Goal: Information Seeking & Learning: Learn about a topic

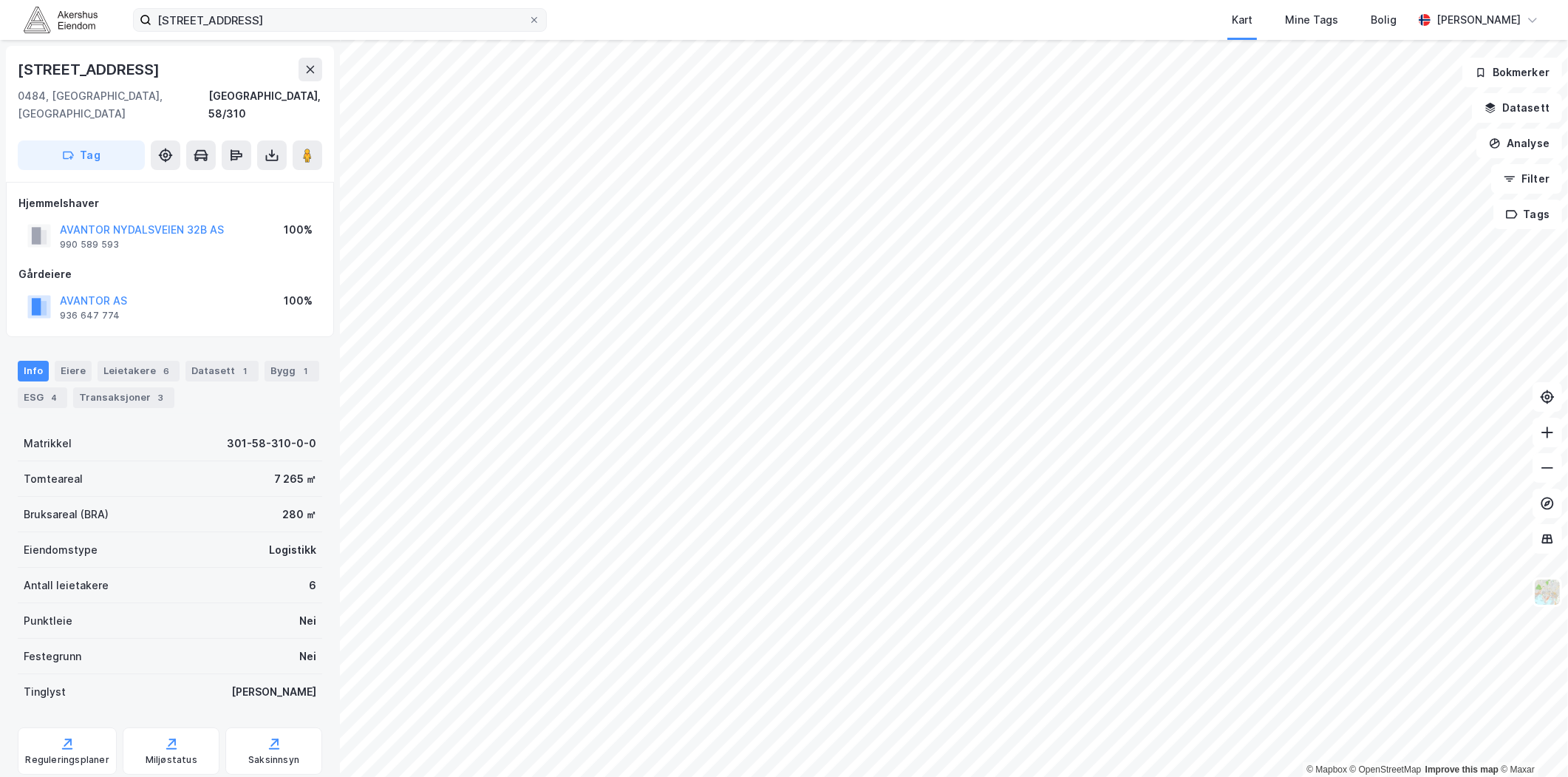
scroll to position [166, 0]
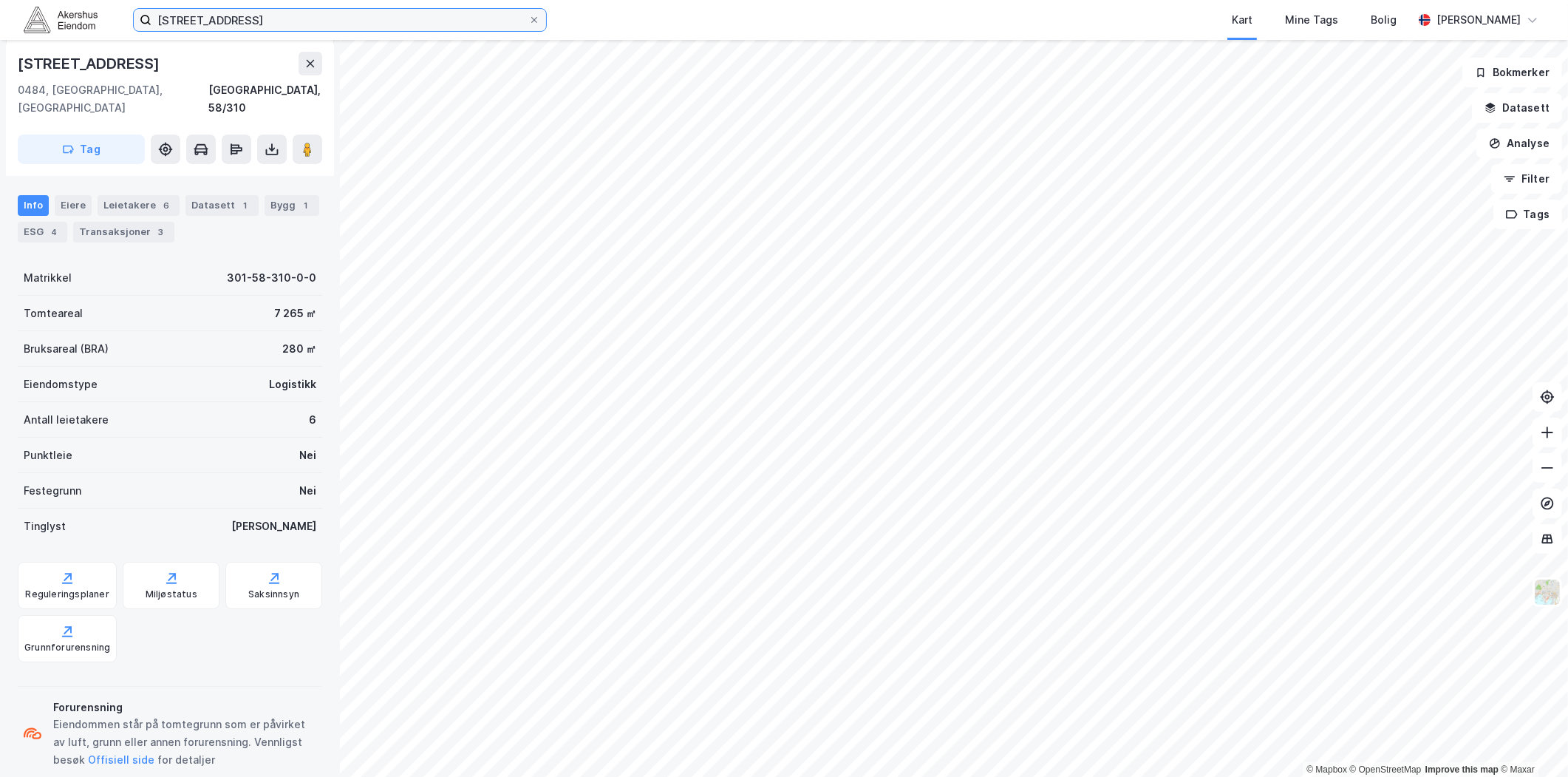
click at [525, 19] on input "[STREET_ADDRESS]" at bounding box center [339, 19] width 376 height 22
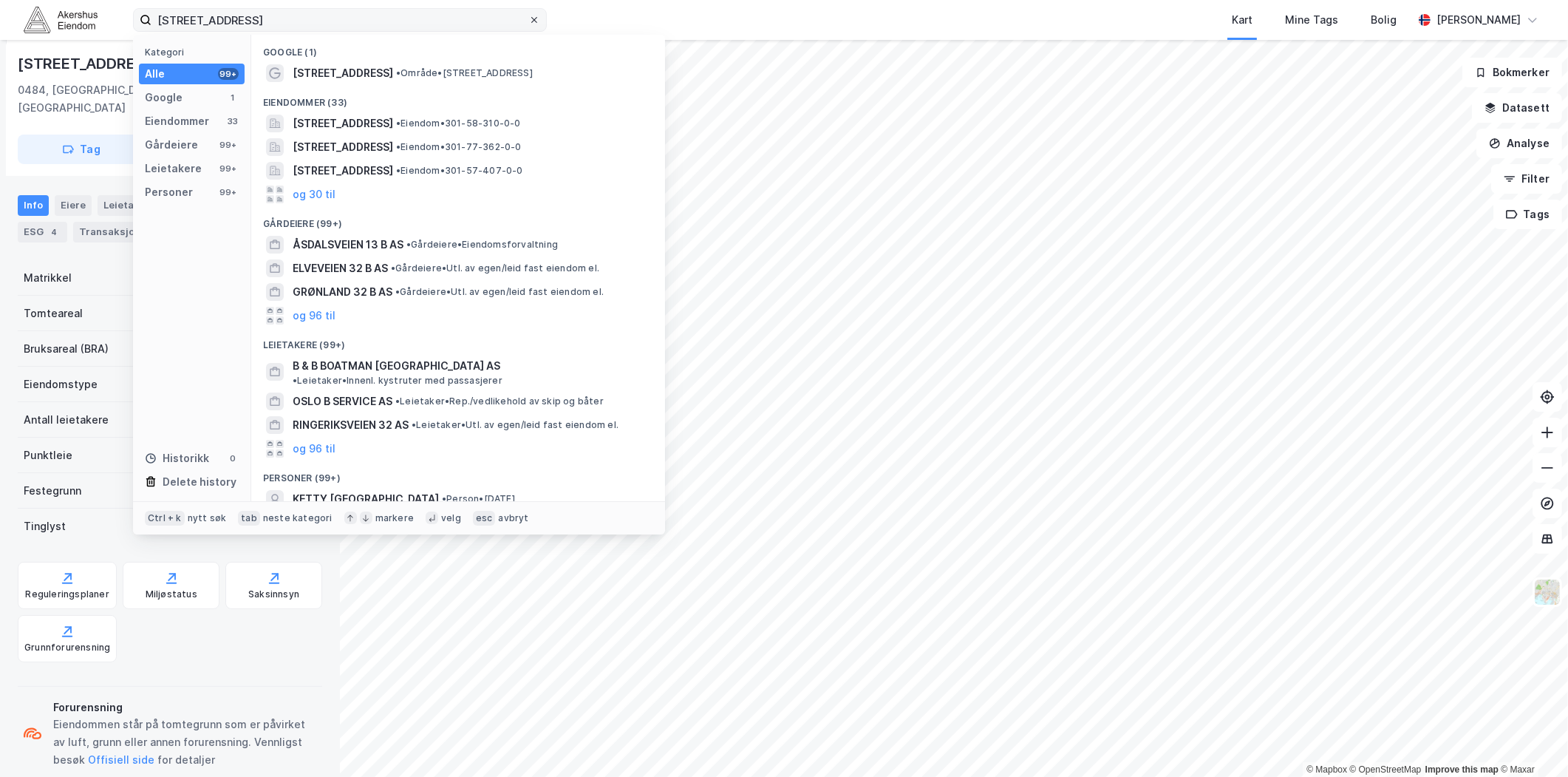
click at [531, 19] on icon at bounding box center [534, 20] width 9 height 9
click at [528, 19] on input "[STREET_ADDRESS]" at bounding box center [339, 19] width 376 height 22
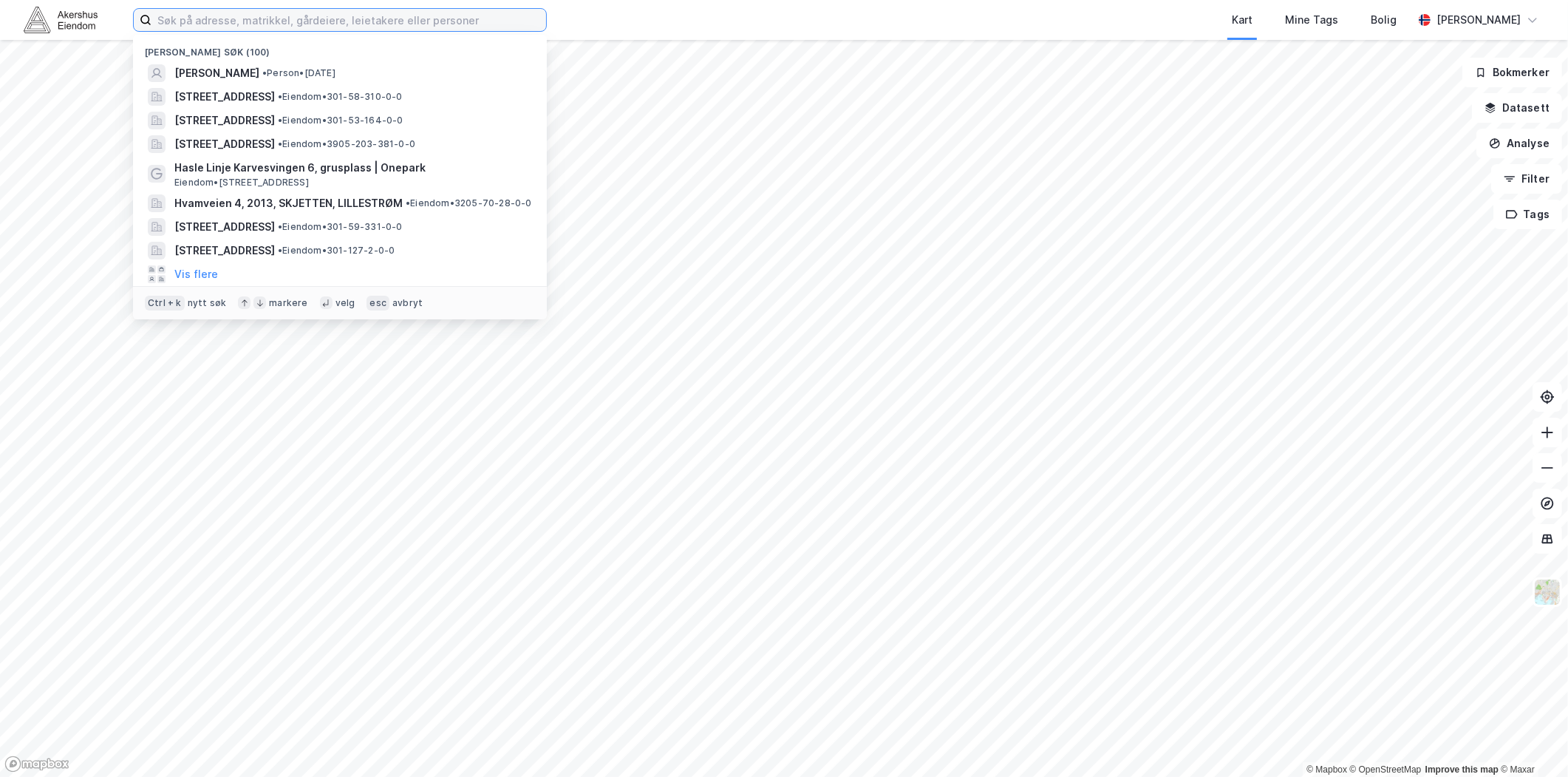
paste input "[STREET_ADDRESS]"
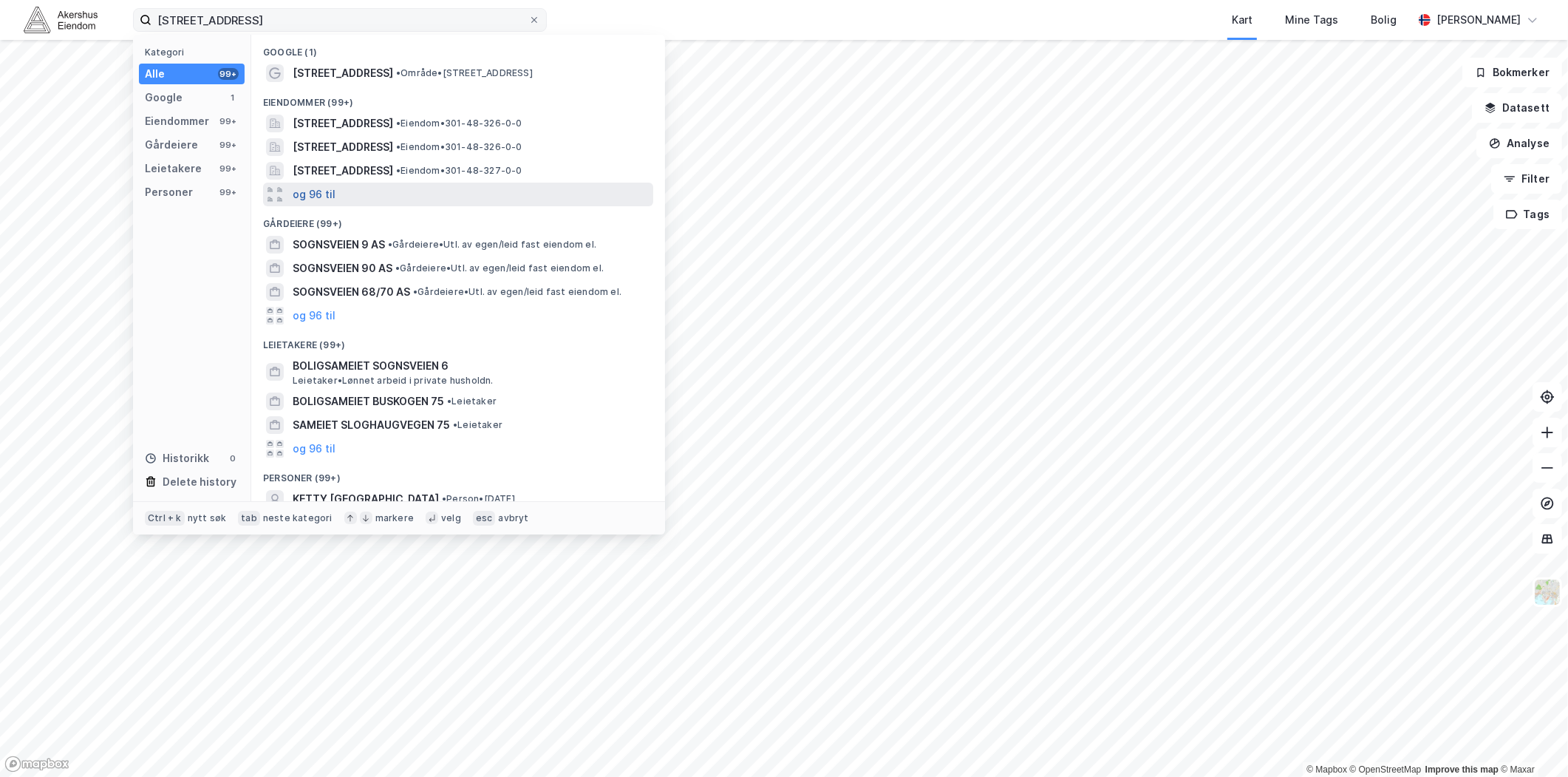
click at [327, 199] on button "og 96 til" at bounding box center [314, 194] width 43 height 18
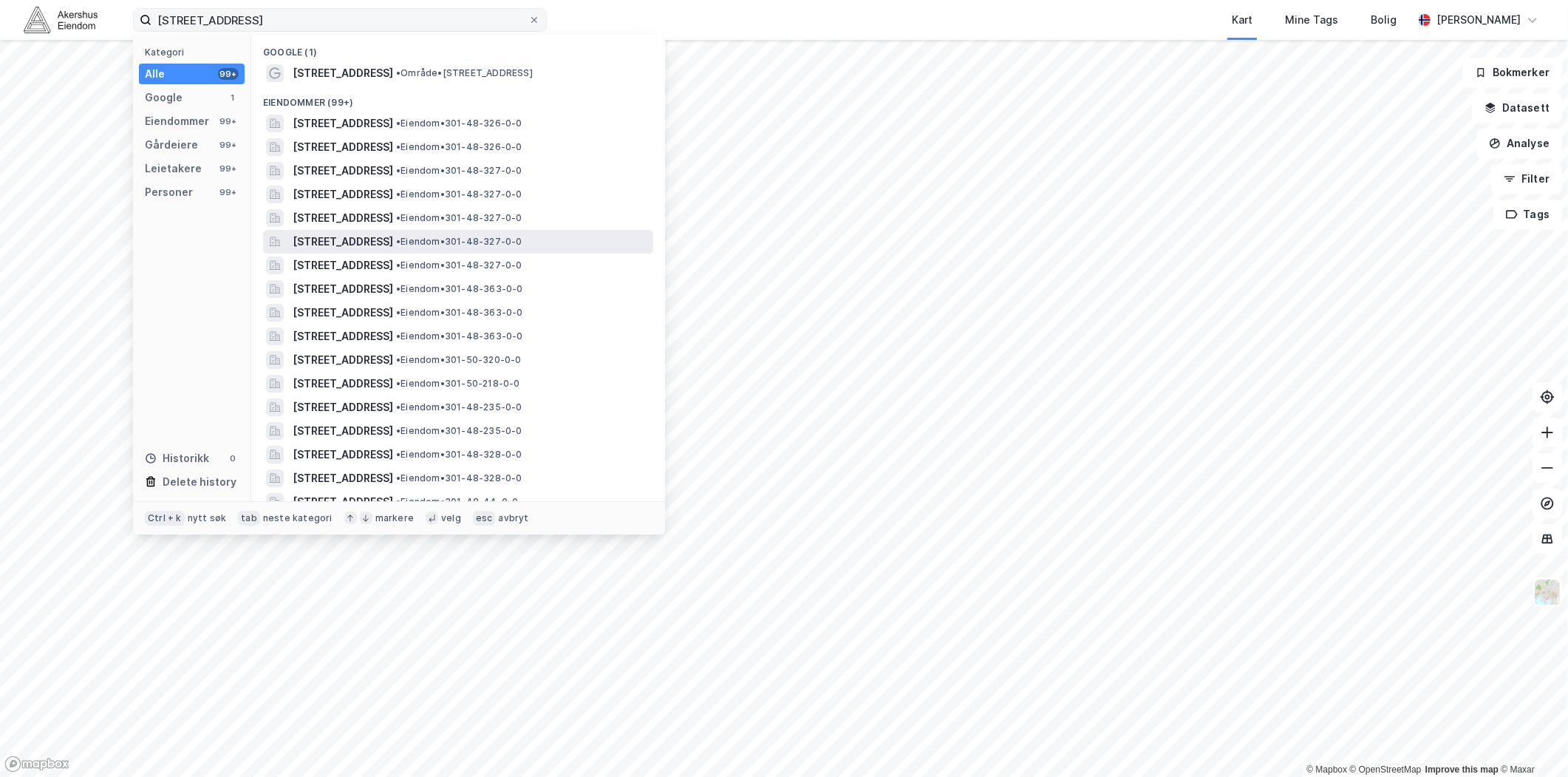
click at [384, 252] on div "[STREET_ADDRESS] • Eiendom • 301-48-327-0-0" at bounding box center [458, 241] width 390 height 24
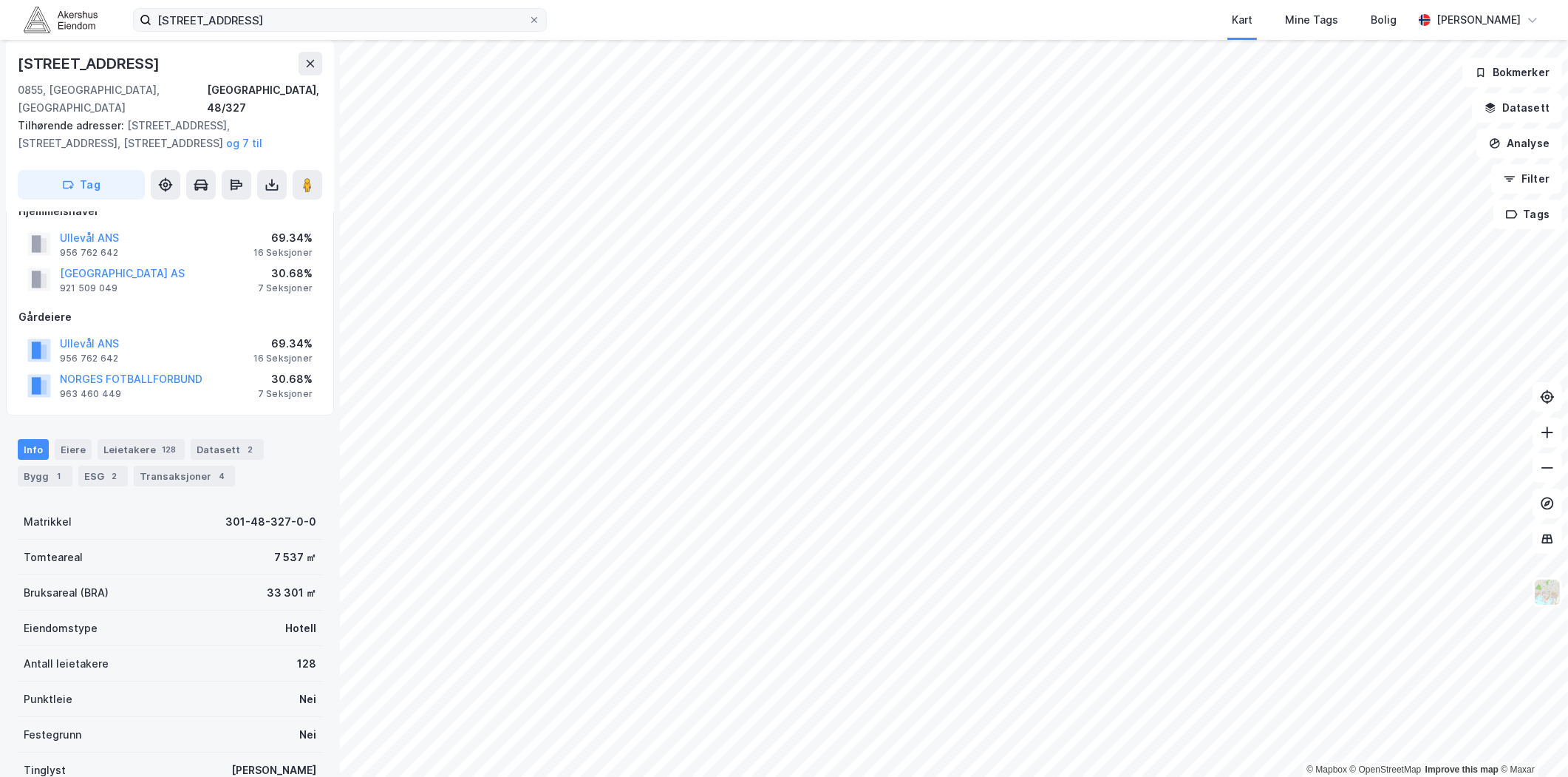
scroll to position [7, 0]
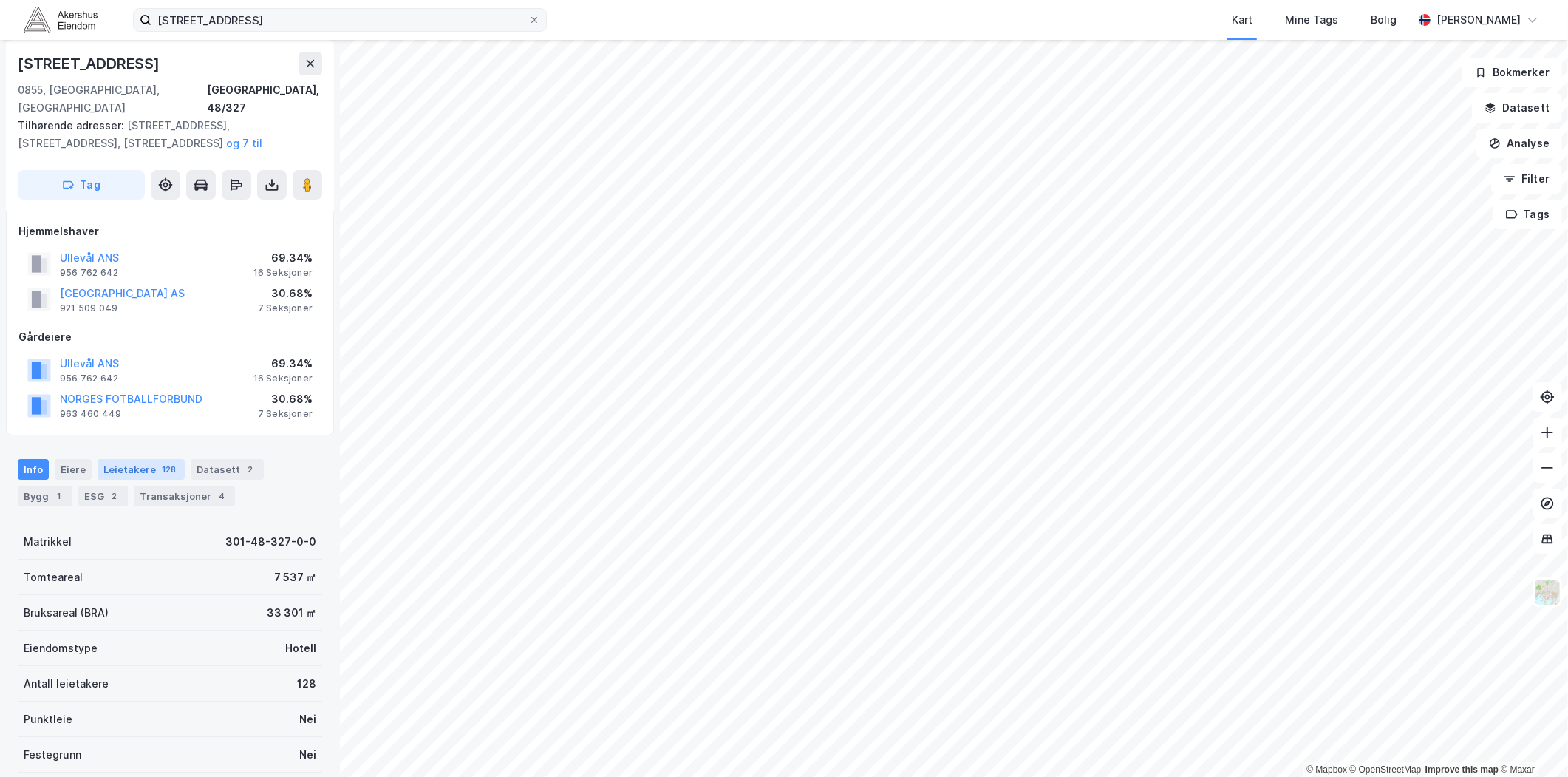
click at [136, 459] on div "Leietakere 128" at bounding box center [141, 469] width 87 height 20
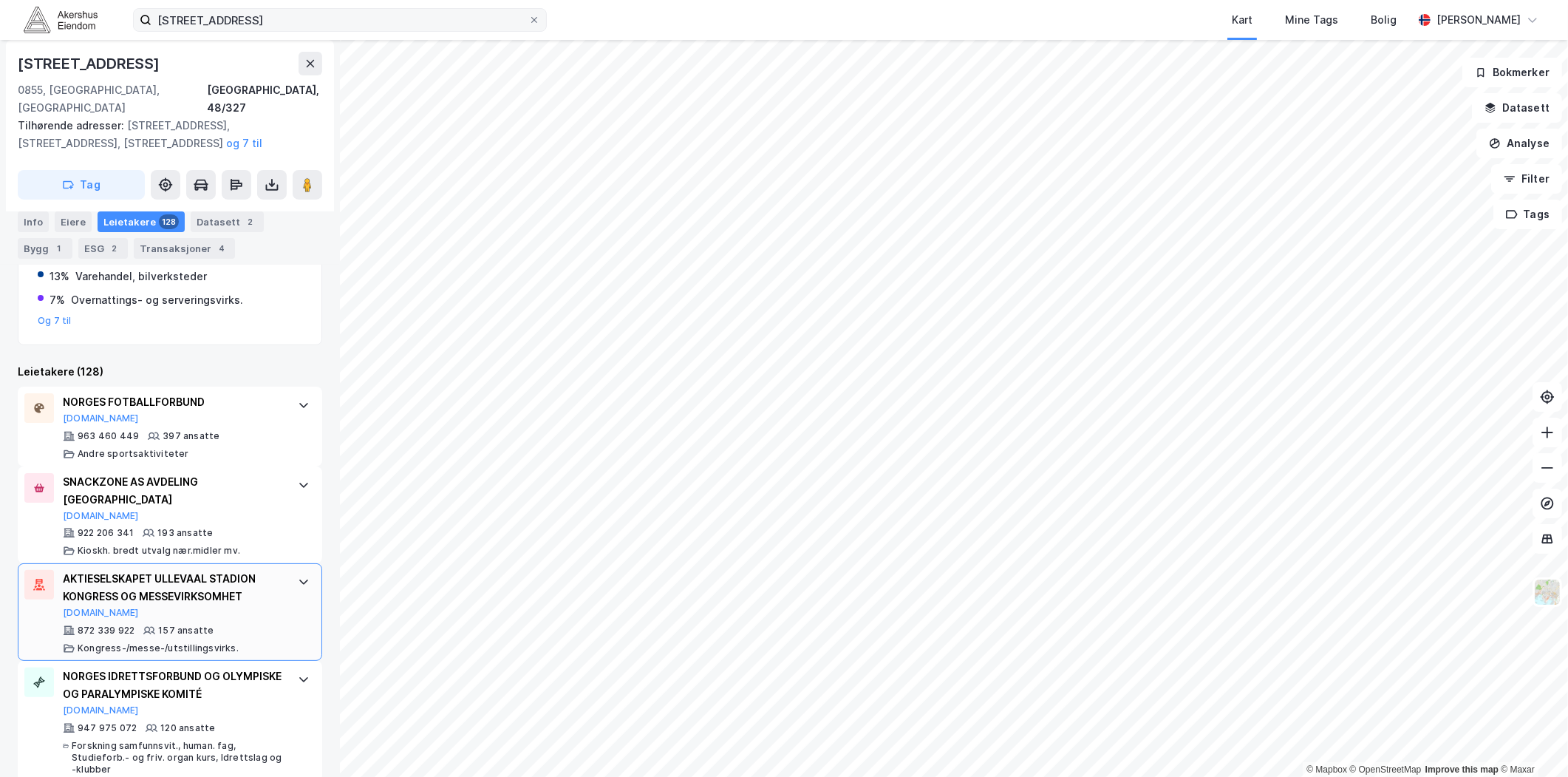
scroll to position [417, 0]
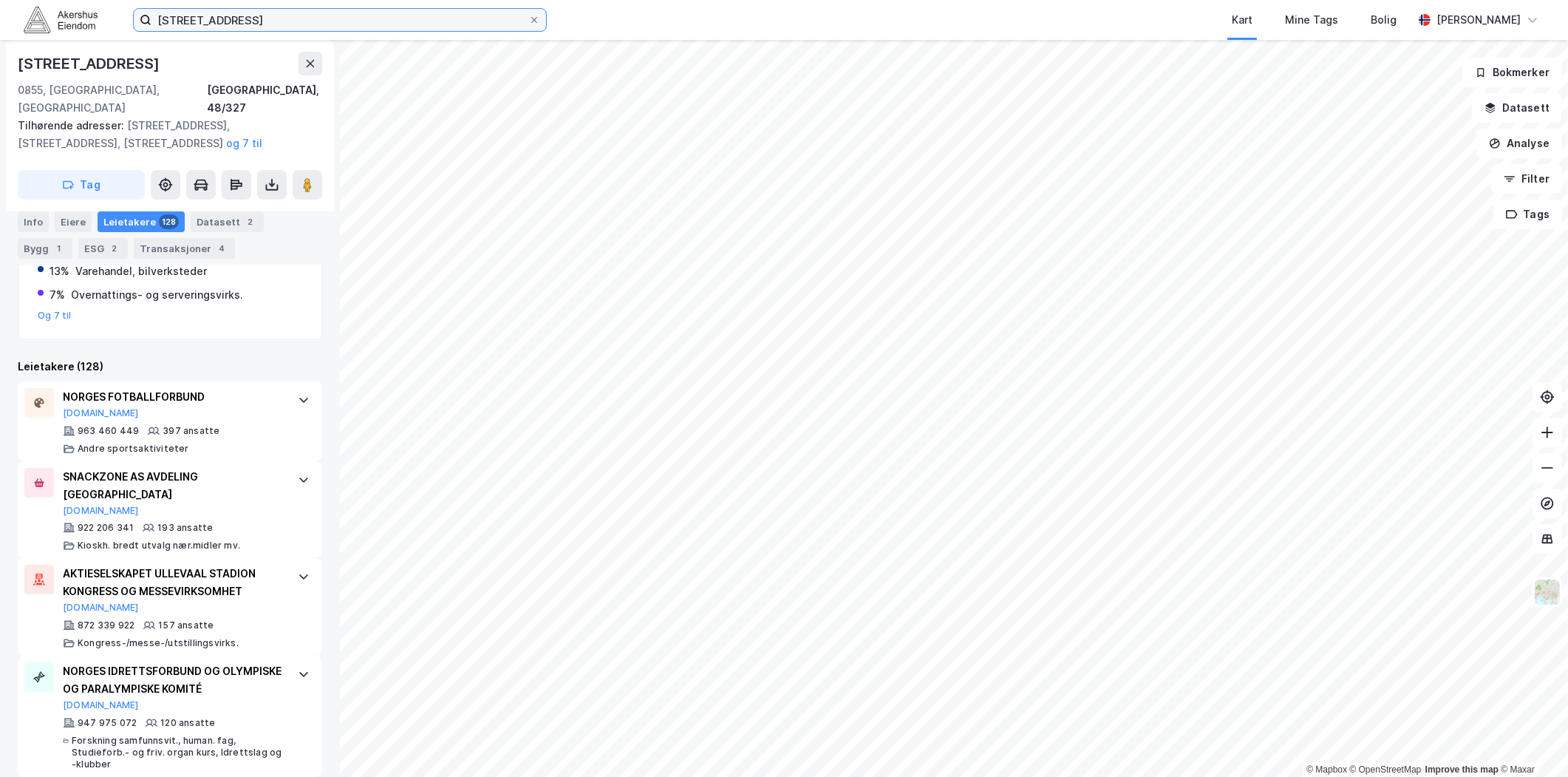
click at [267, 12] on input "[STREET_ADDRESS]" at bounding box center [339, 19] width 376 height 22
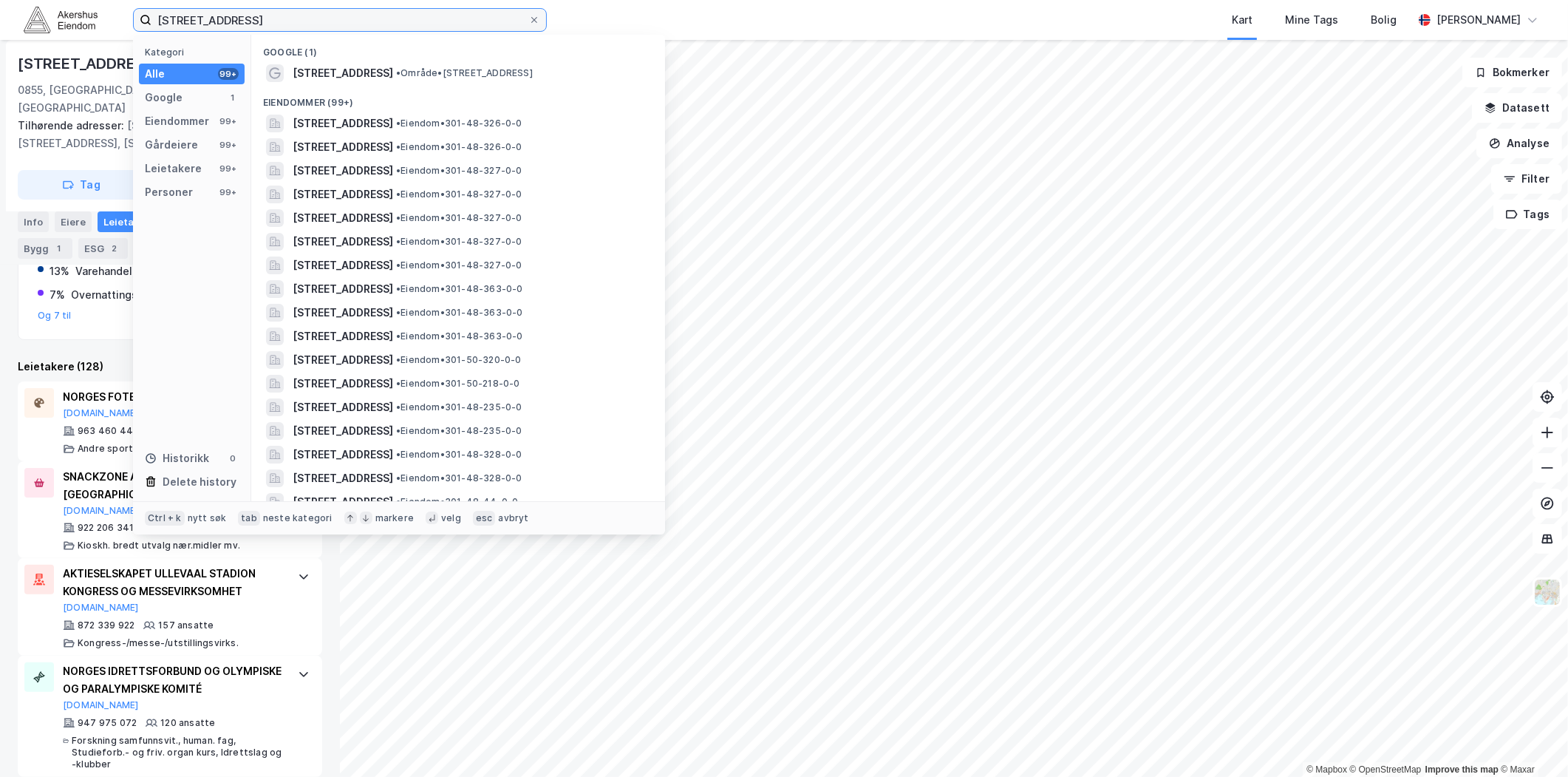
click at [267, 12] on input "[STREET_ADDRESS]" at bounding box center [339, 19] width 376 height 22
paste input "[STREET_ADDRESS], 0484"
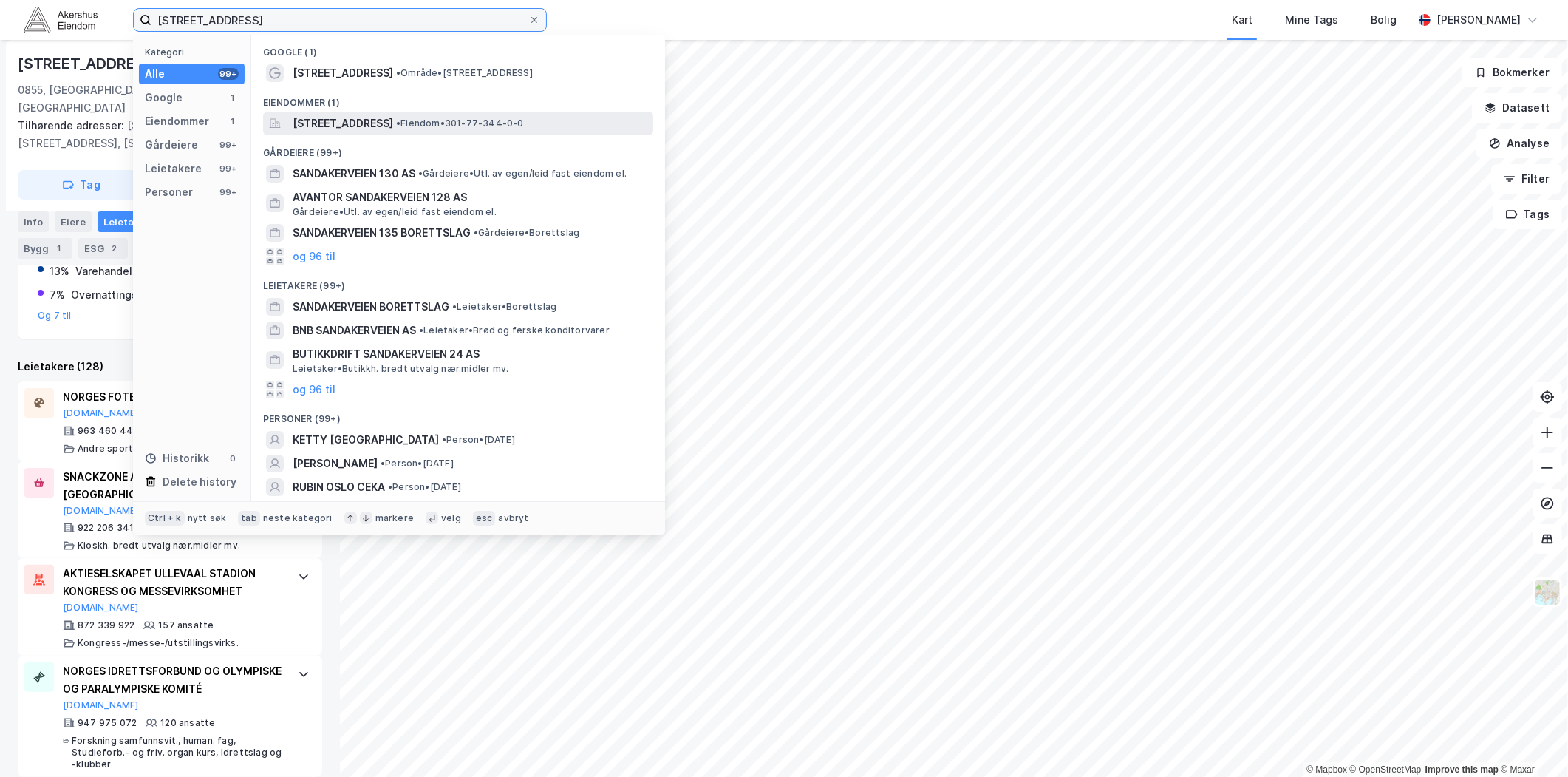
type input "[STREET_ADDRESS]"
click at [372, 122] on span "[STREET_ADDRESS]" at bounding box center [342, 123] width 100 height 18
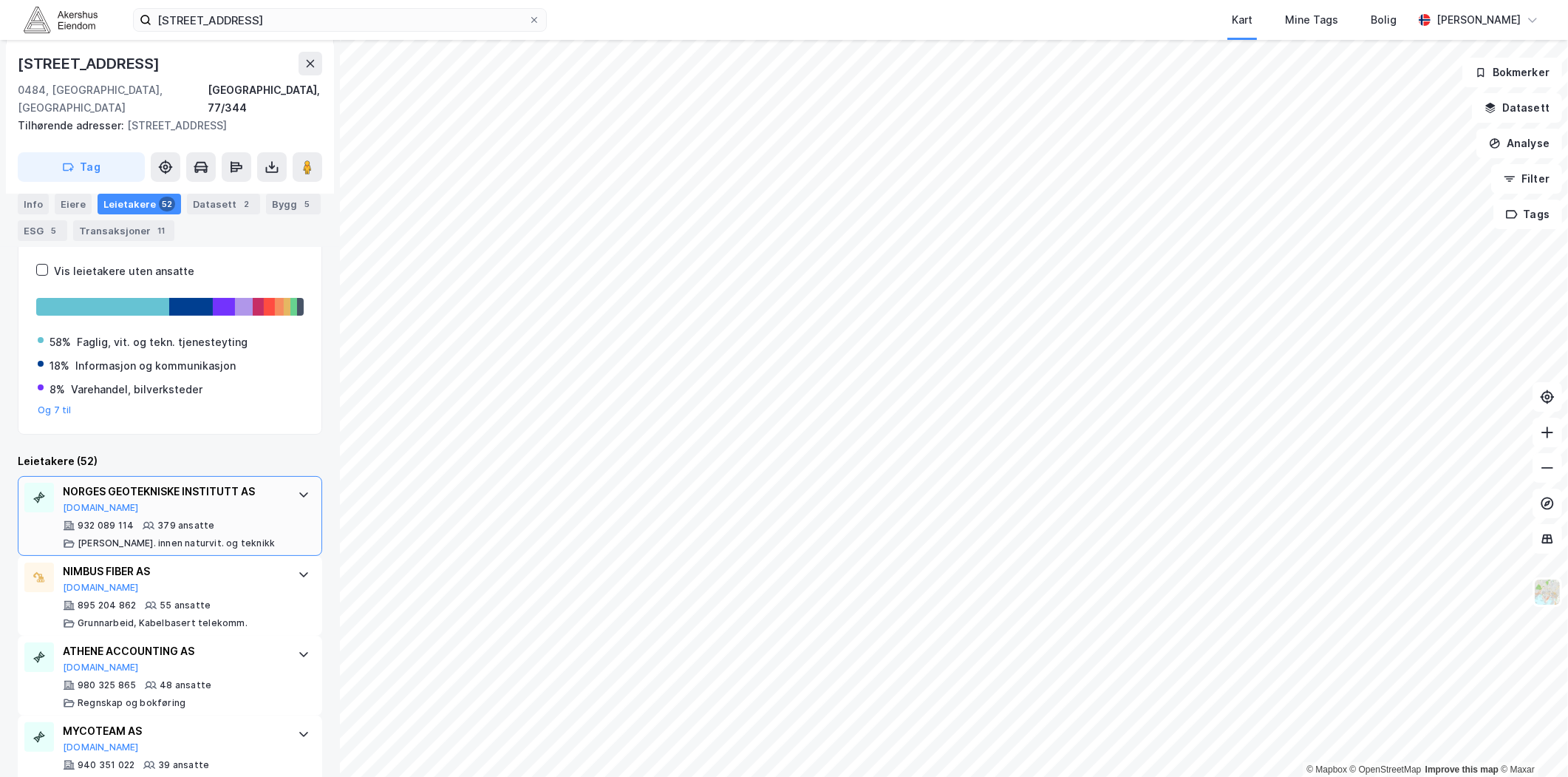
scroll to position [328, 0]
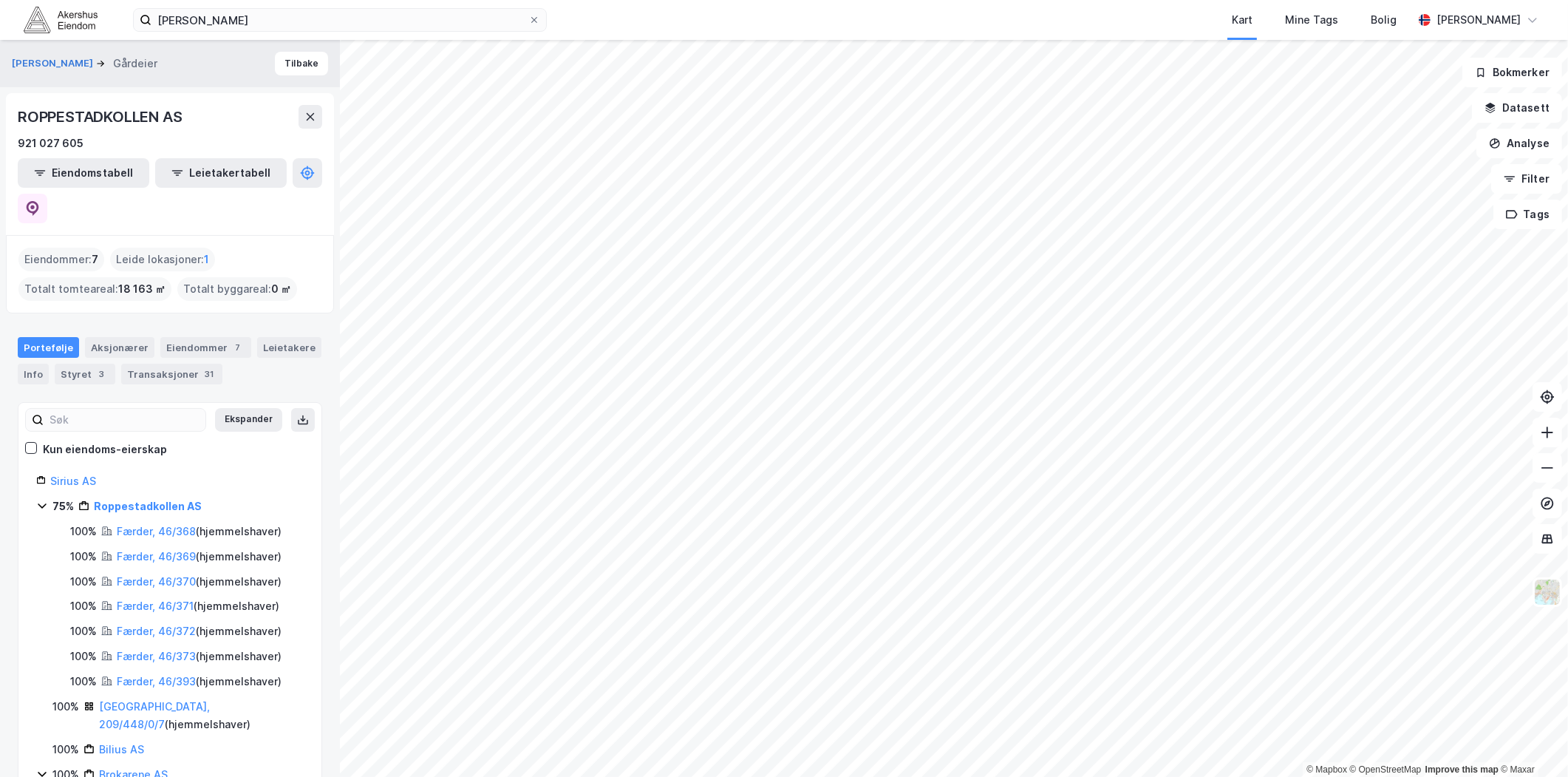
scroll to position [756, 0]
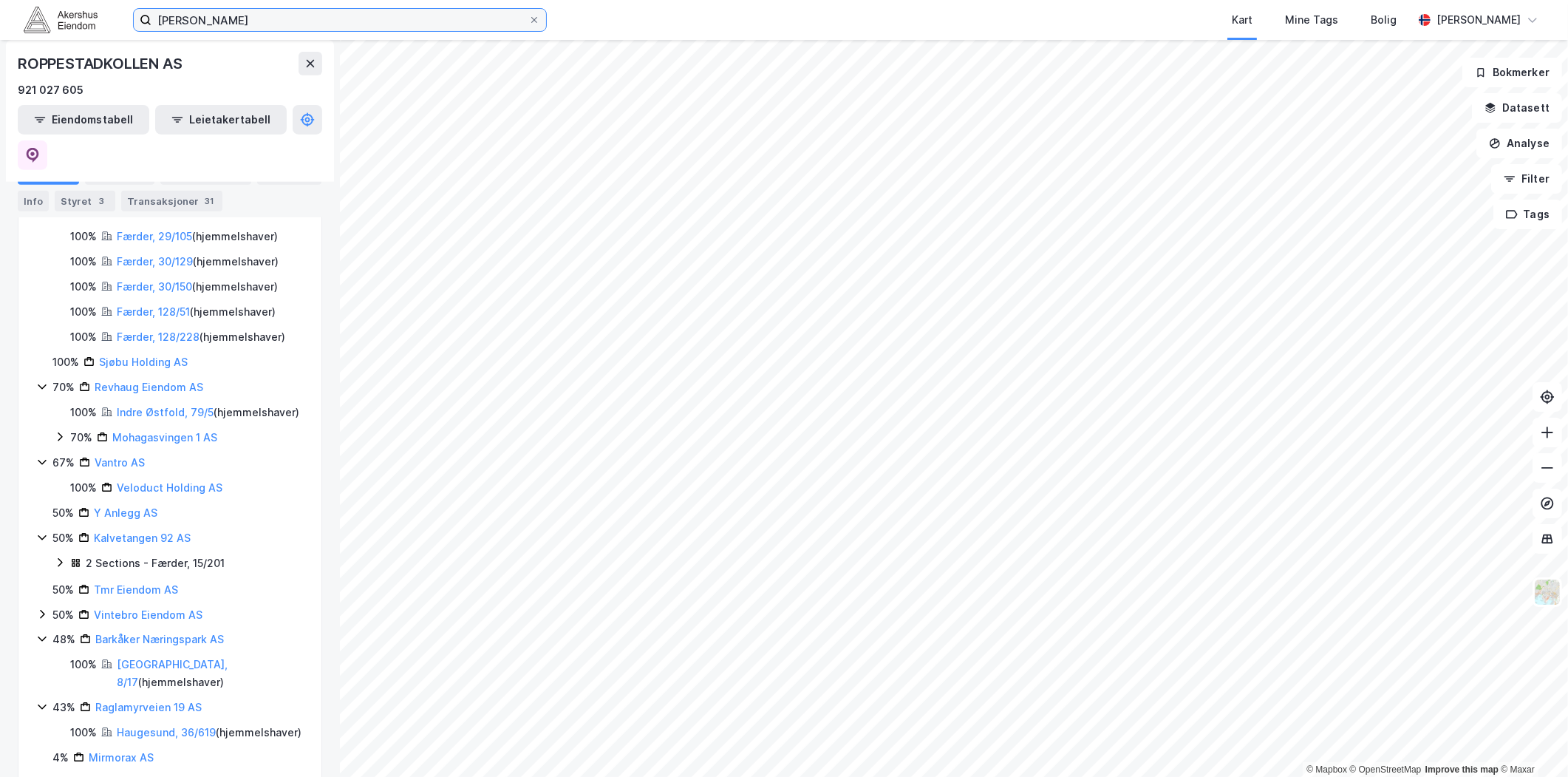
click at [345, 17] on input "Trond Ragnar Severisen" at bounding box center [339, 19] width 376 height 22
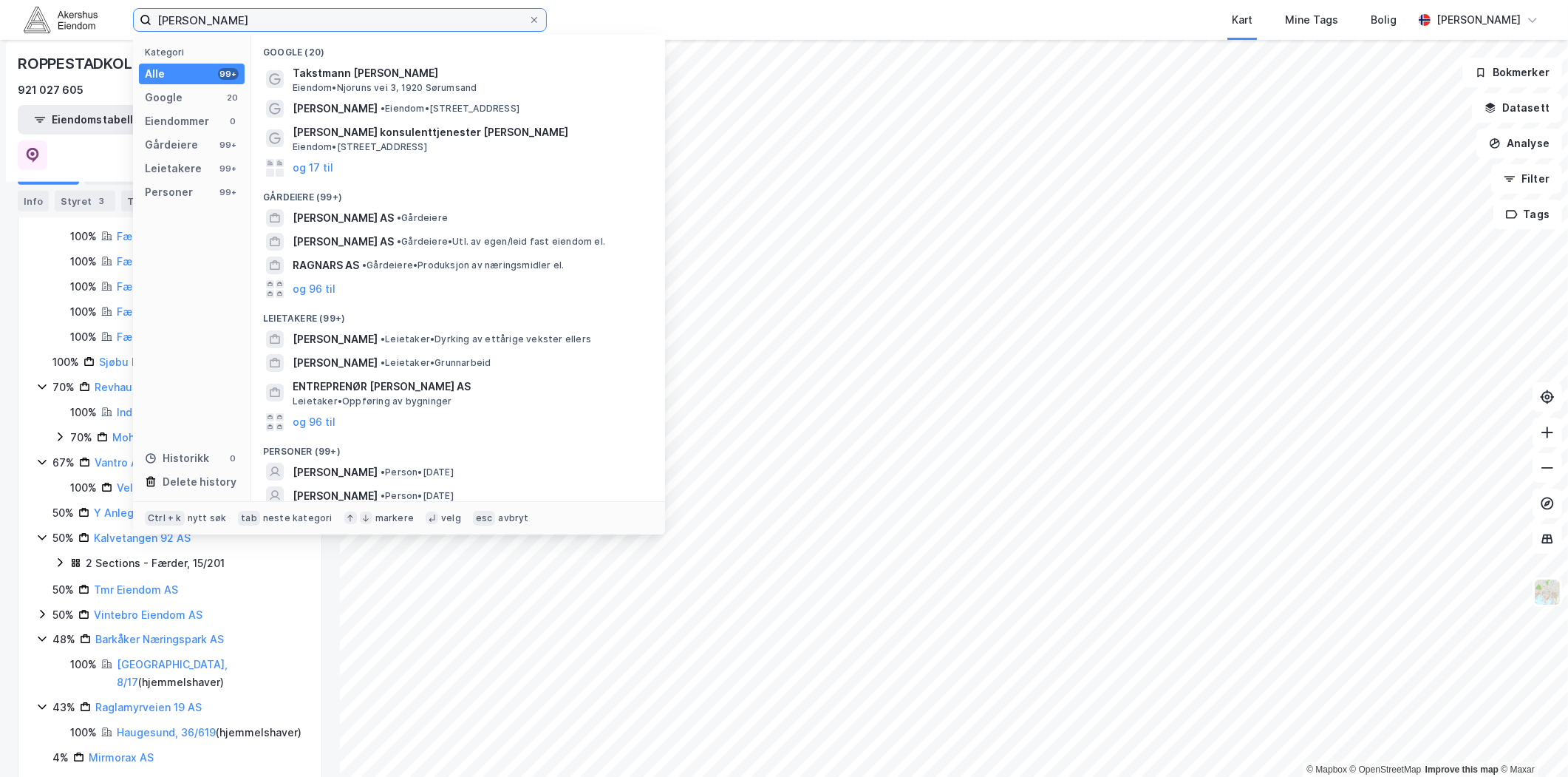
click at [345, 17] on input "Trond Ragnar Severisen" at bounding box center [339, 19] width 376 height 22
paste input "Nydalsveien 36A, 0484 Oslo"
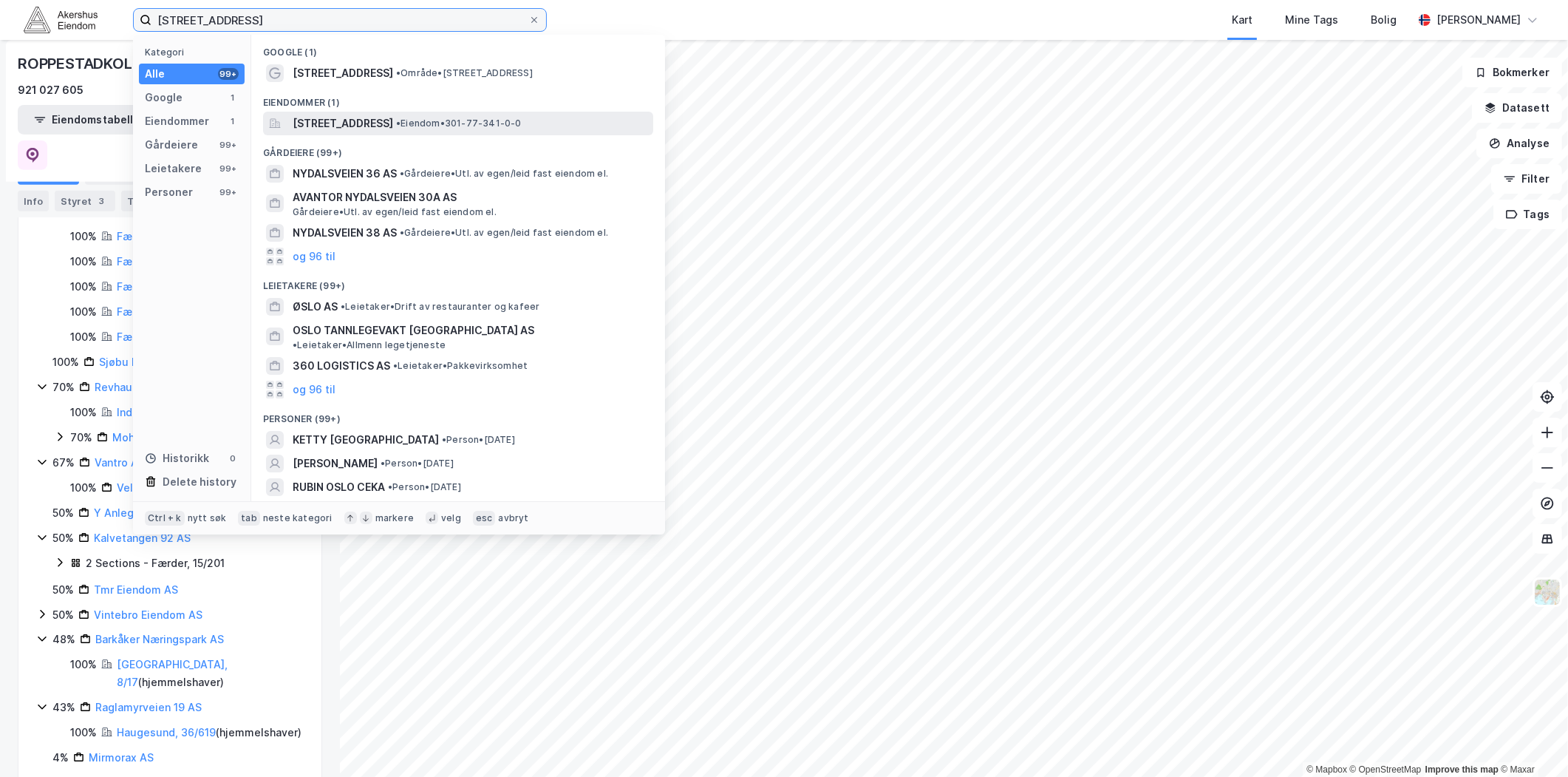
type input "Nydalsveien 36A, 0484 Oslo"
click at [382, 128] on span "Nydalsveien 36A, 0484, OSLO, OSLO" at bounding box center [342, 123] width 100 height 18
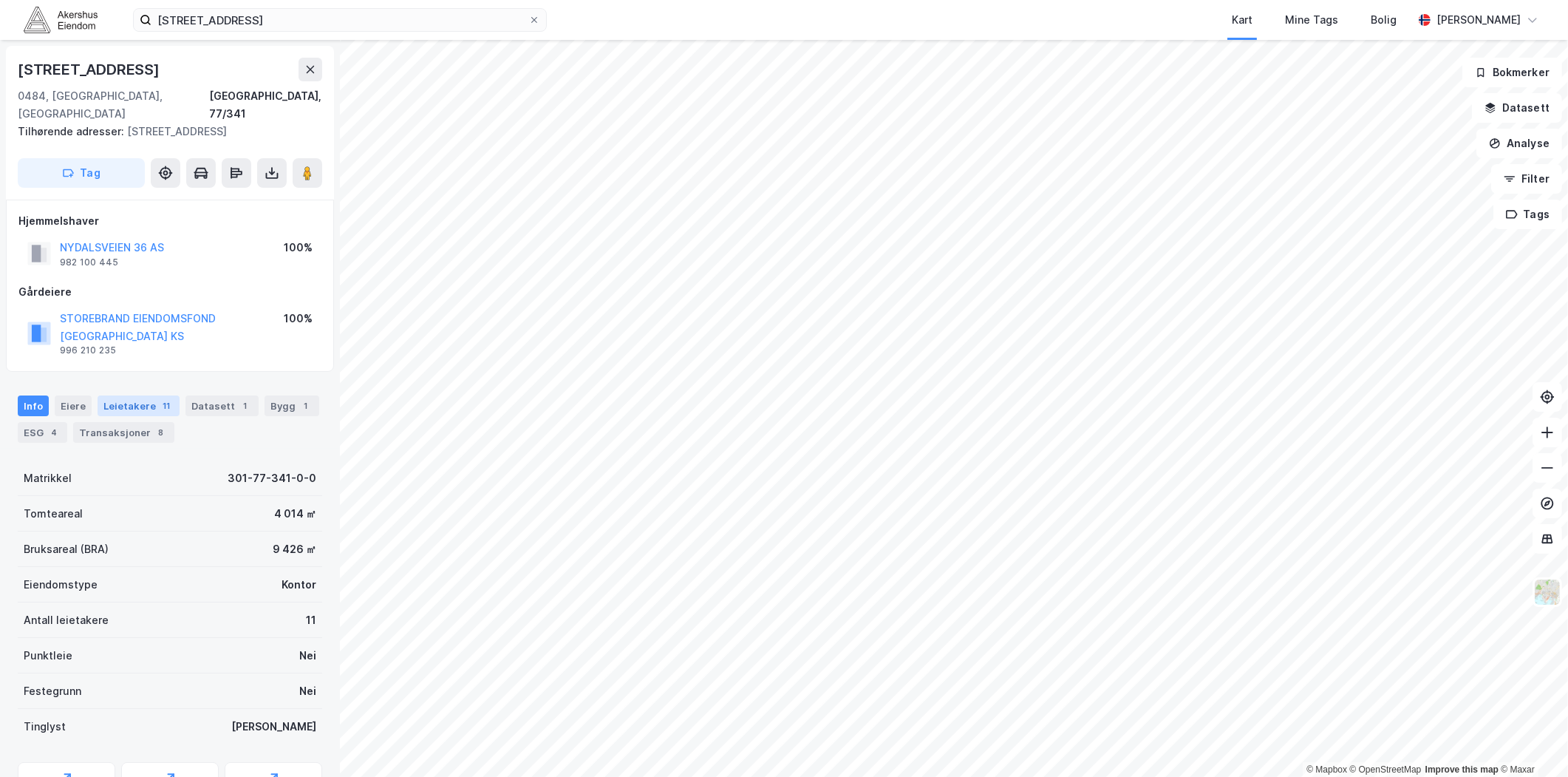
click at [128, 395] on div "Leietakere 11" at bounding box center [138, 405] width 82 height 20
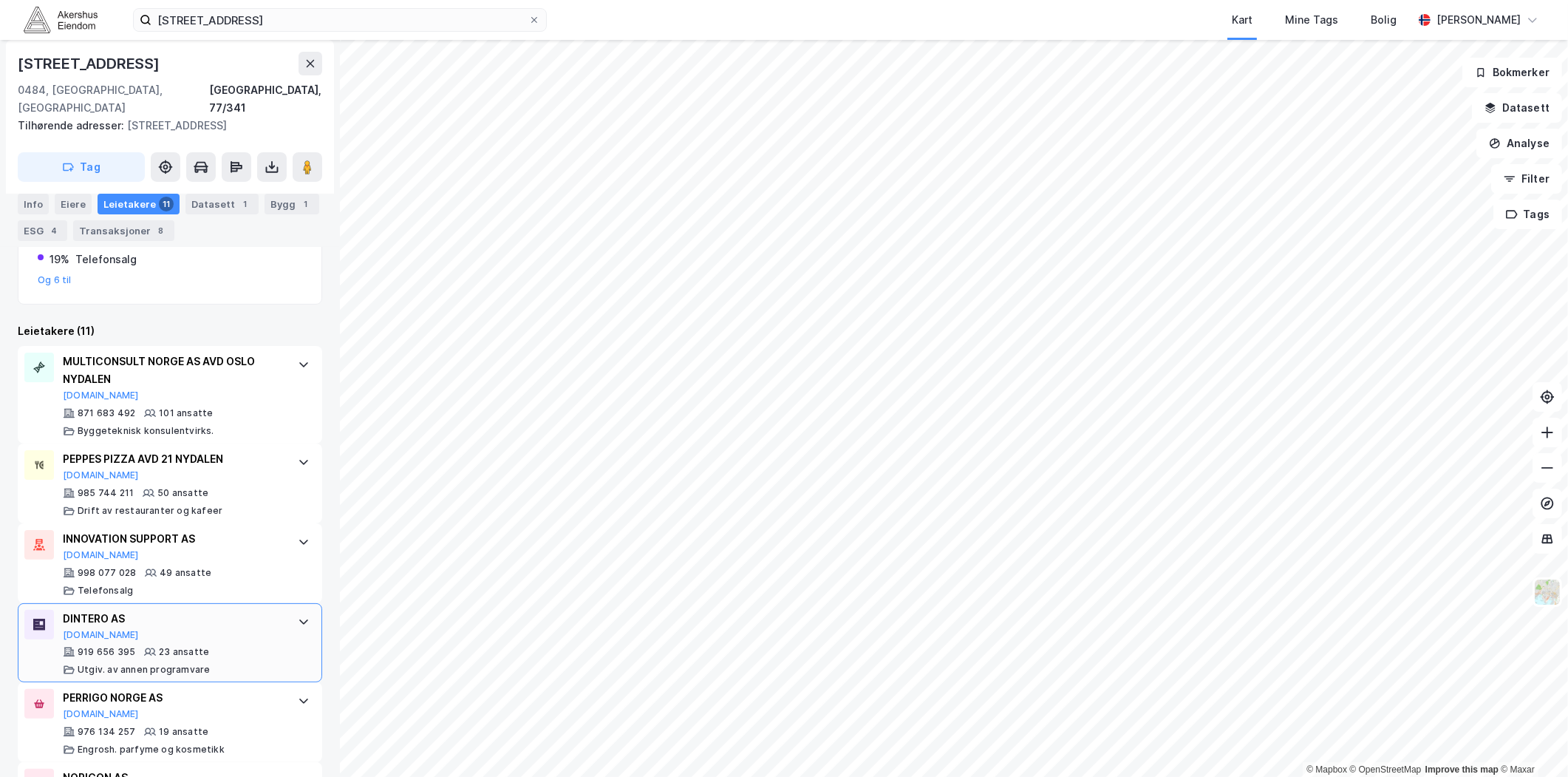
scroll to position [410, 0]
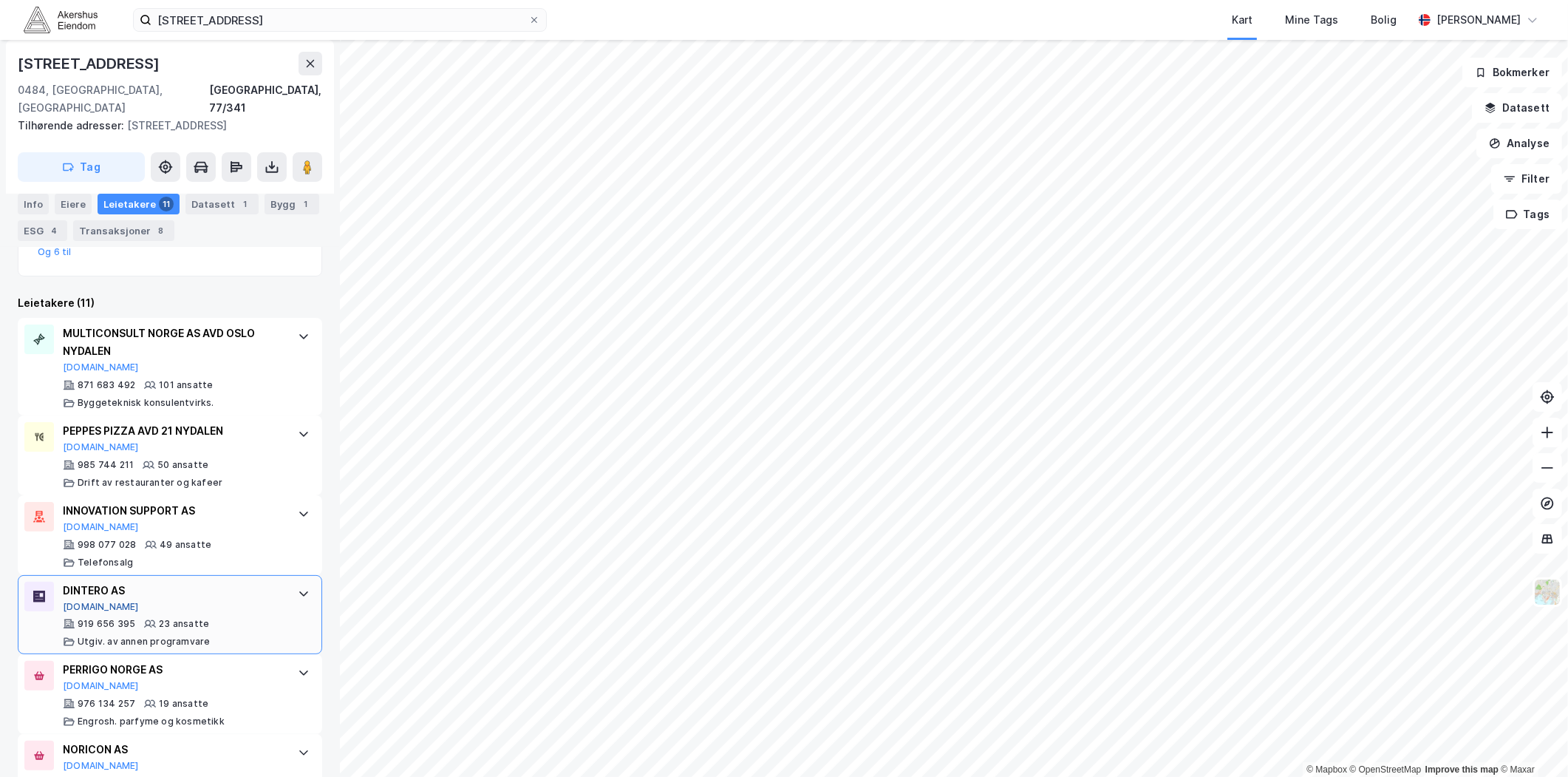
click at [84, 601] on button "[DOMAIN_NAME]" at bounding box center [101, 606] width 76 height 12
